Goal: Task Accomplishment & Management: Use online tool/utility

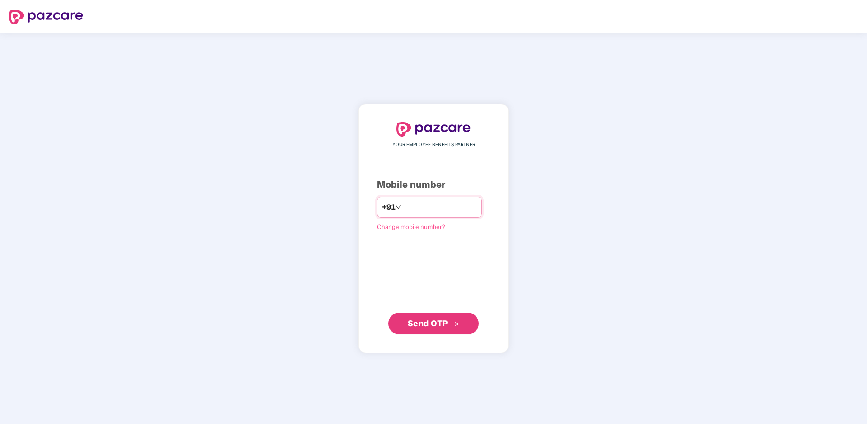
type input "**********"
click at [421, 319] on span "Send OTP" at bounding box center [428, 322] width 40 height 9
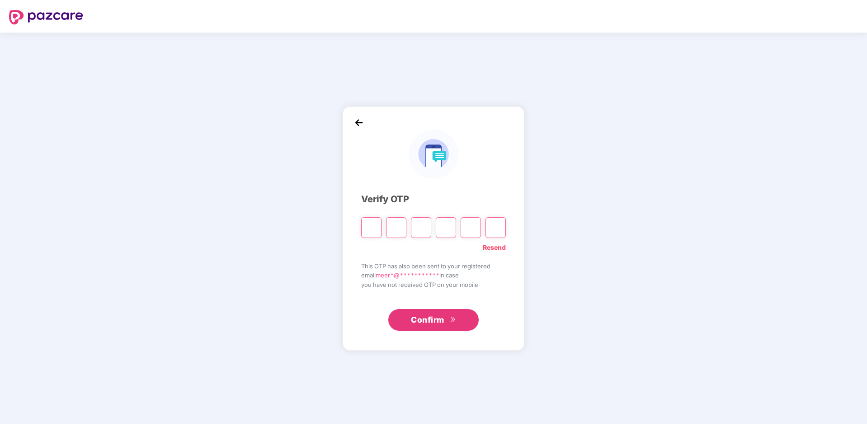
type input "*"
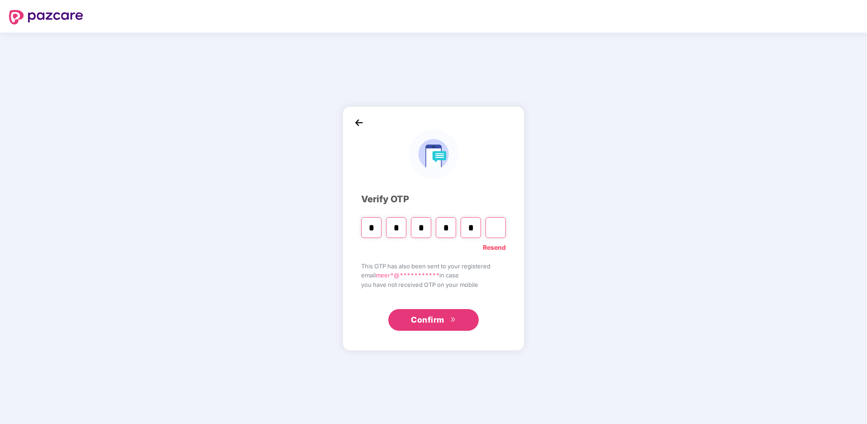
type input "*"
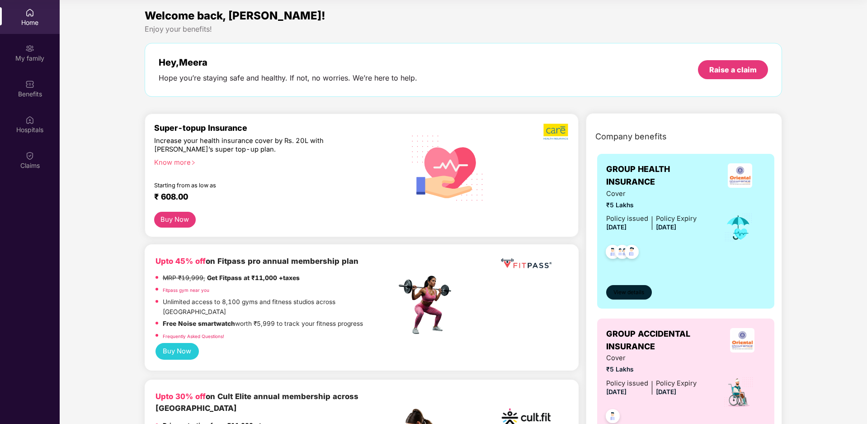
click at [636, 289] on span "View details" at bounding box center [629, 292] width 31 height 9
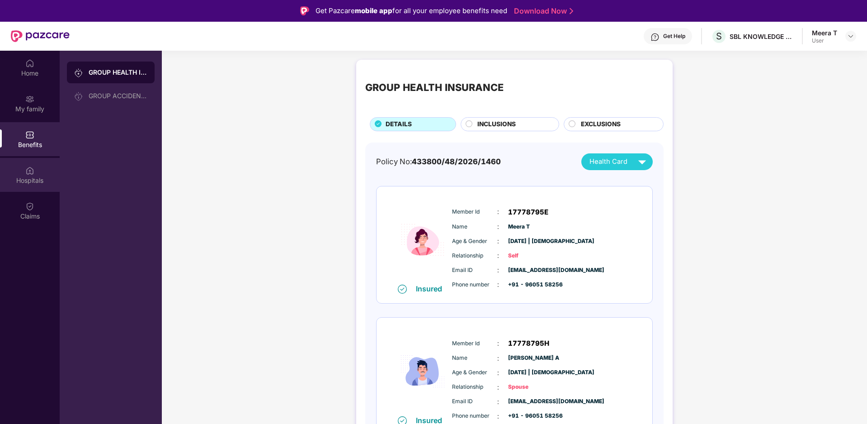
click at [35, 183] on div "Hospitals" at bounding box center [30, 180] width 60 height 9
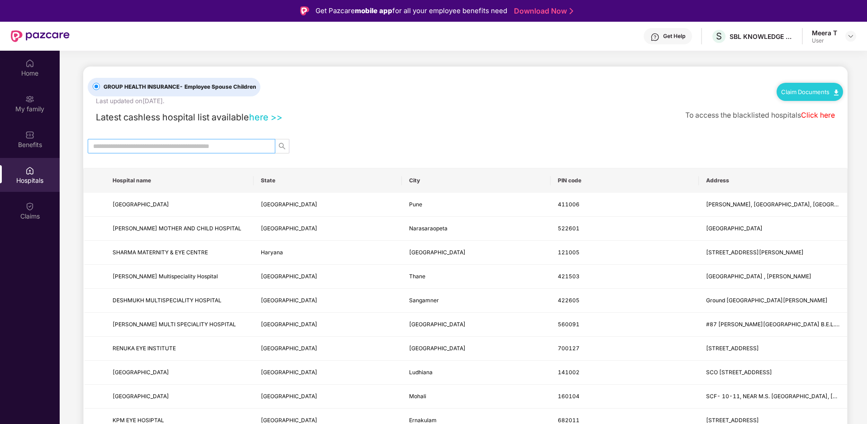
click at [170, 147] on input "text" at bounding box center [178, 146] width 170 height 10
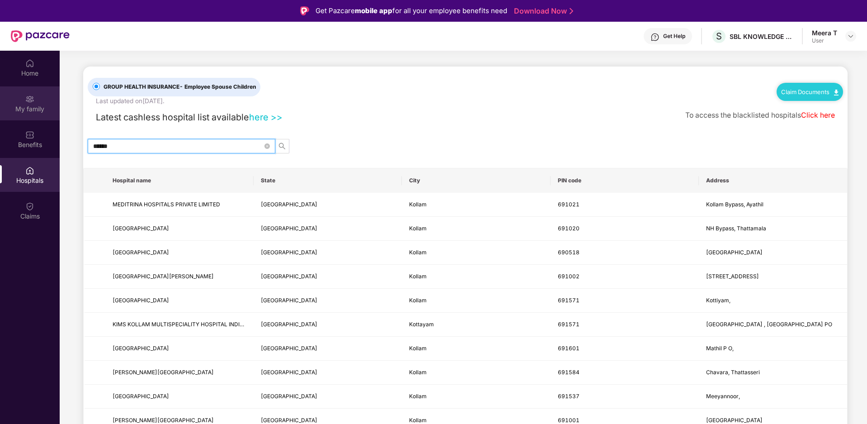
type input "******"
click at [37, 103] on div "My family" at bounding box center [30, 103] width 60 height 34
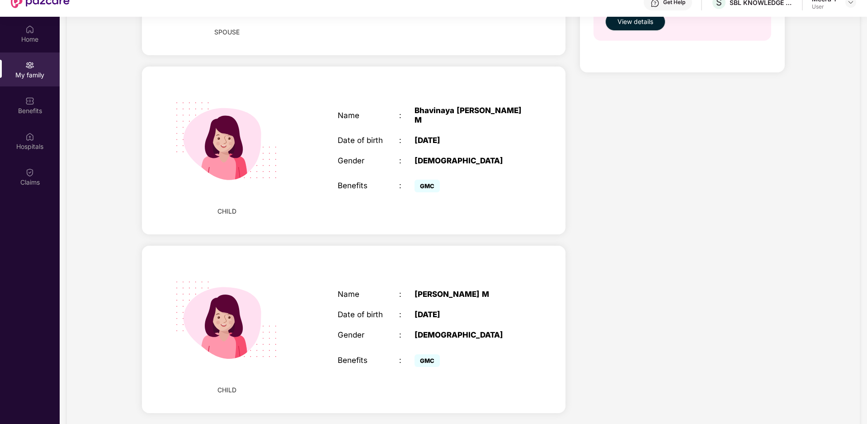
scroll to position [51, 0]
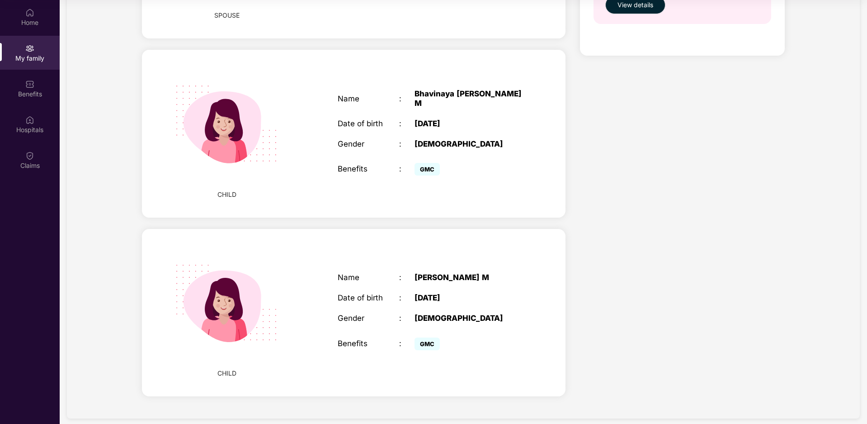
drag, startPoint x: 566, startPoint y: 210, endPoint x: 587, endPoint y: 185, distance: 33.1
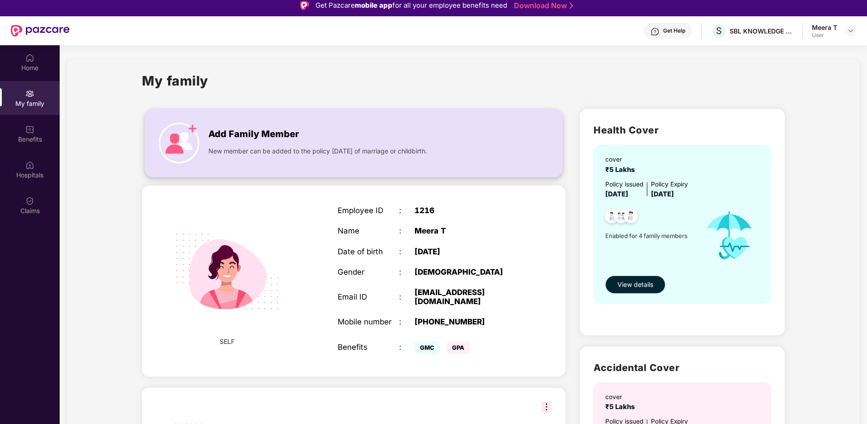
scroll to position [0, 0]
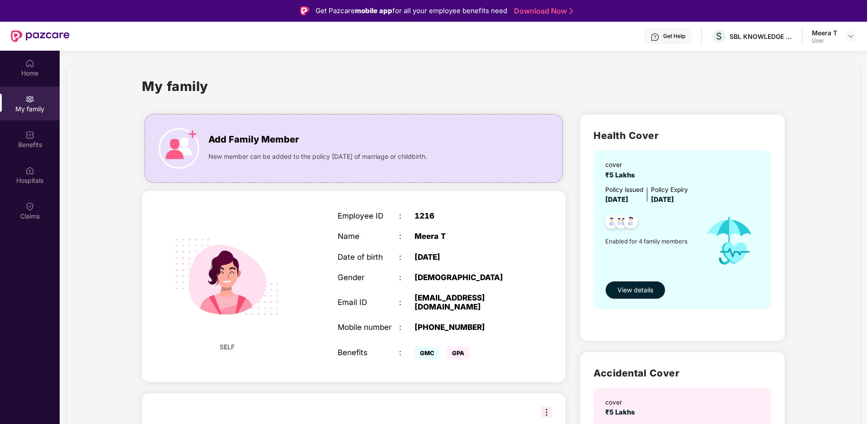
click at [536, 13] on link "Download Now" at bounding box center [542, 10] width 57 height 9
